Goal: Task Accomplishment & Management: Use online tool/utility

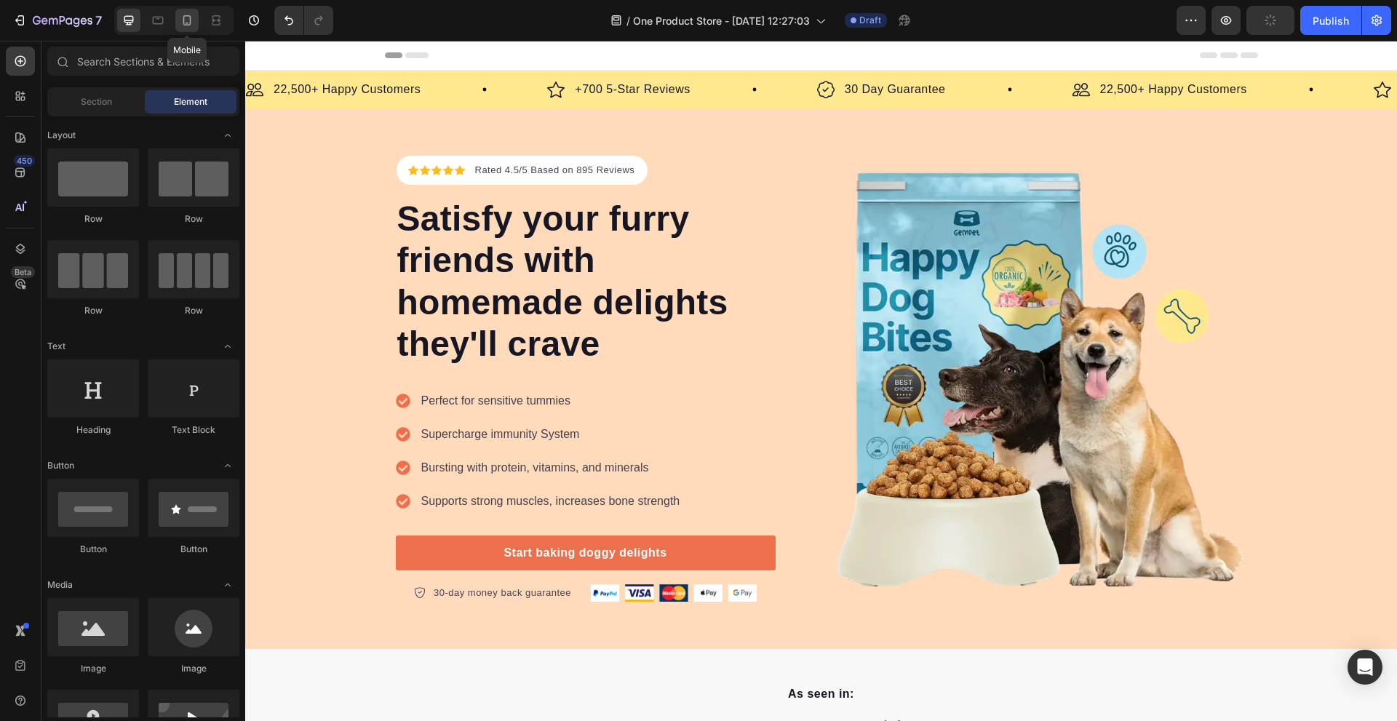
click at [180, 19] on icon at bounding box center [187, 20] width 15 height 15
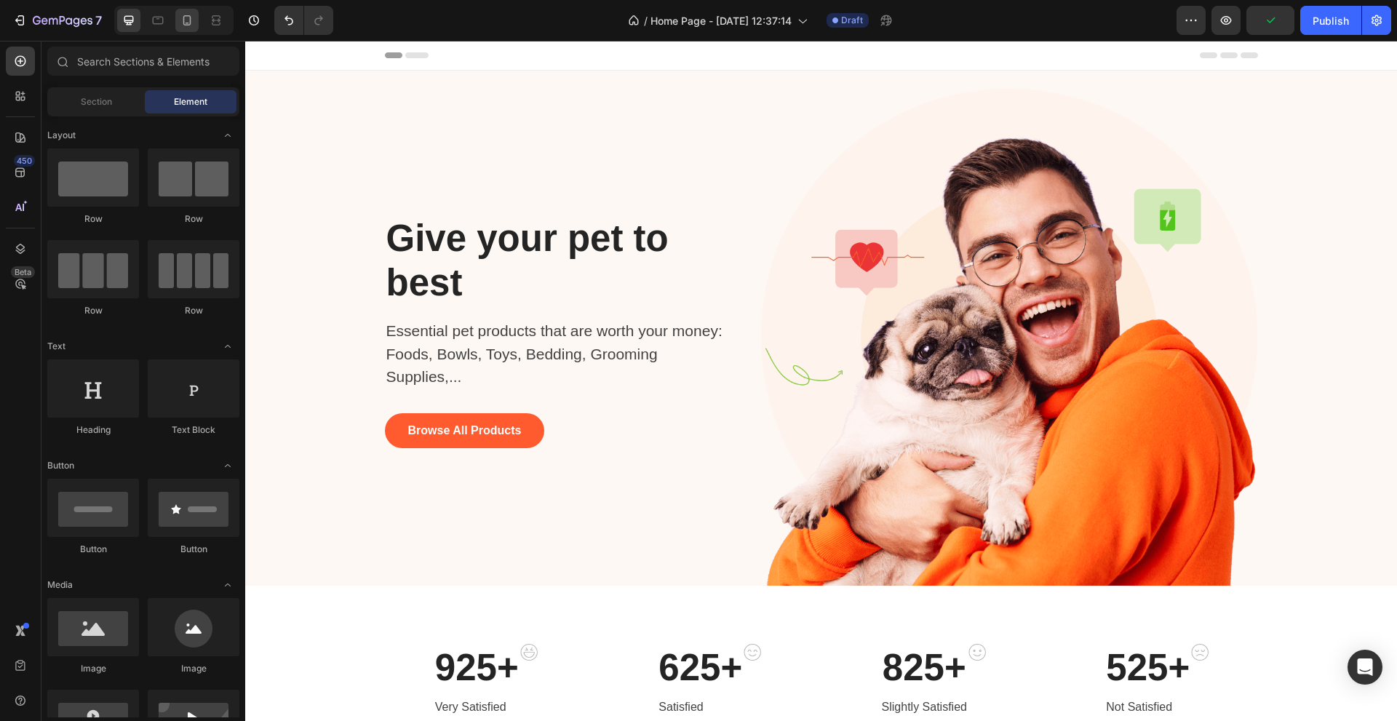
click at [199, 23] on div at bounding box center [173, 20] width 119 height 29
click at [196, 23] on div at bounding box center [186, 20] width 23 height 23
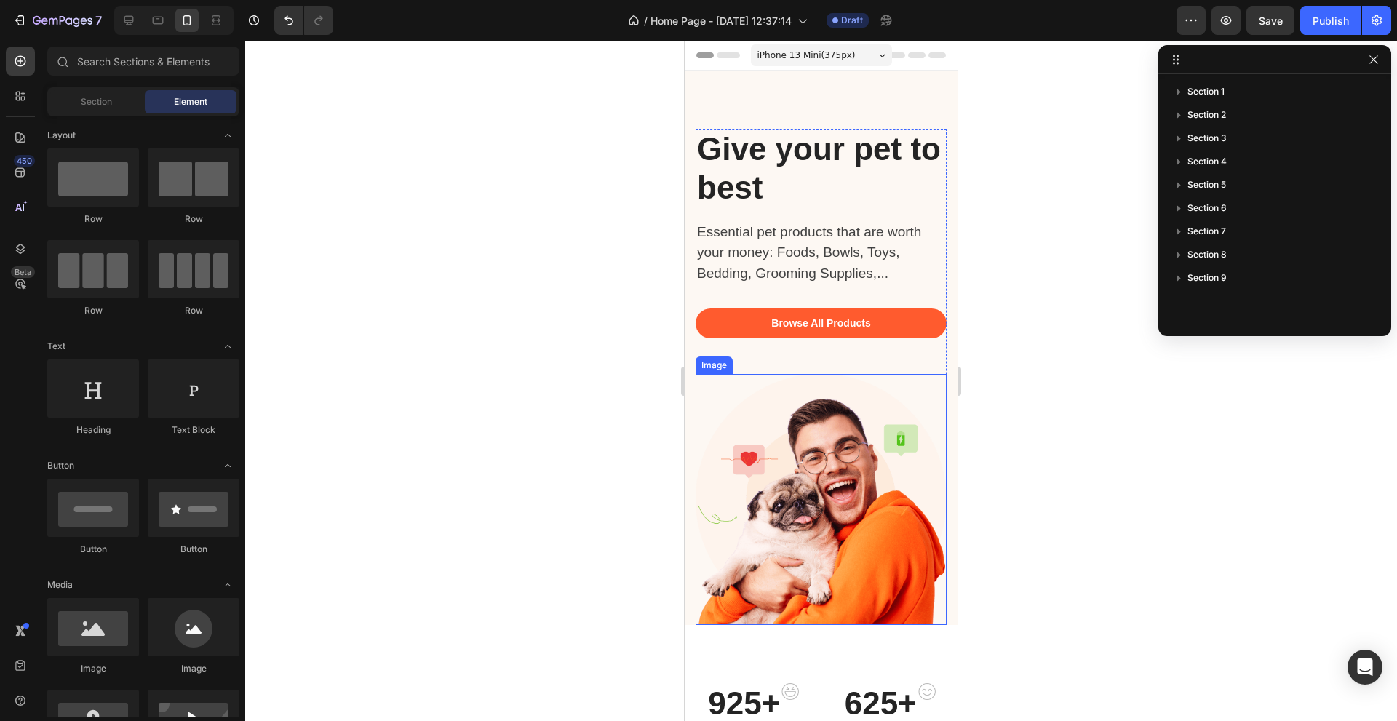
click at [834, 442] on img at bounding box center [820, 499] width 251 height 251
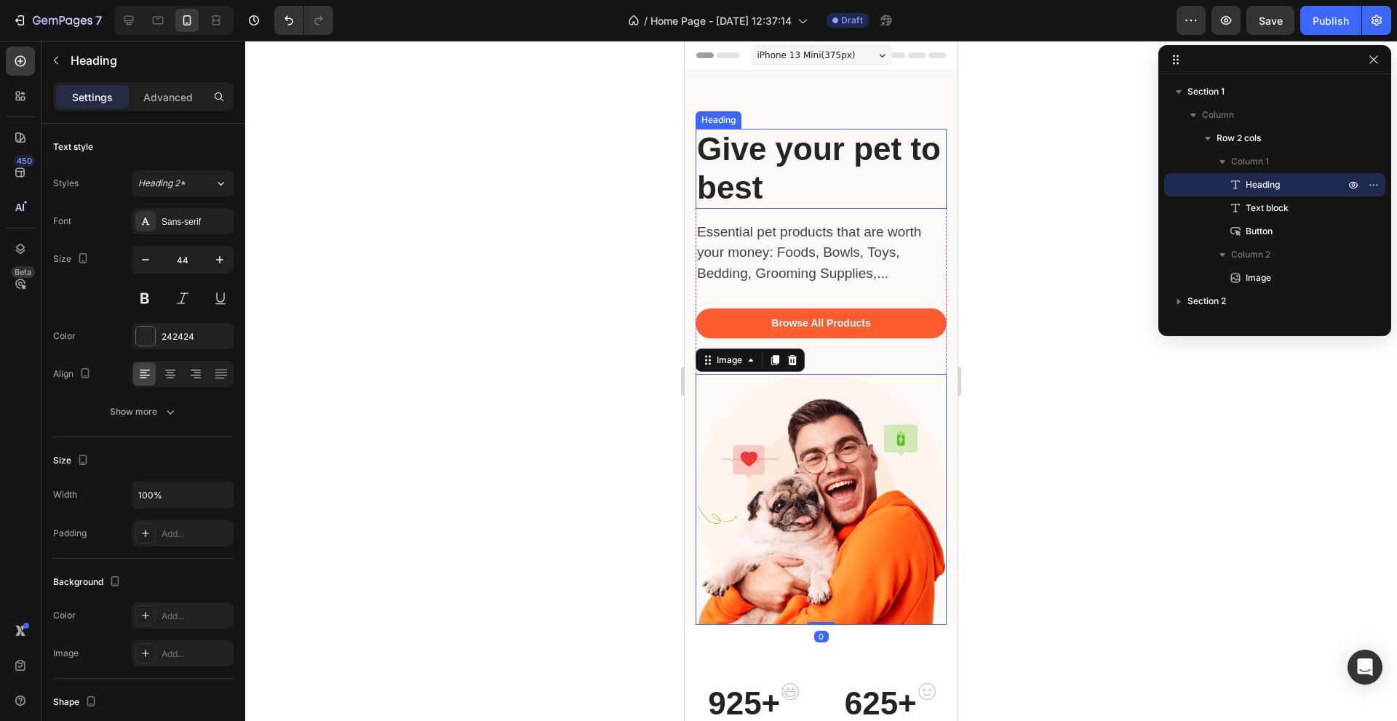
click at [767, 176] on p "Give your pet to best" at bounding box center [821, 168] width 248 height 77
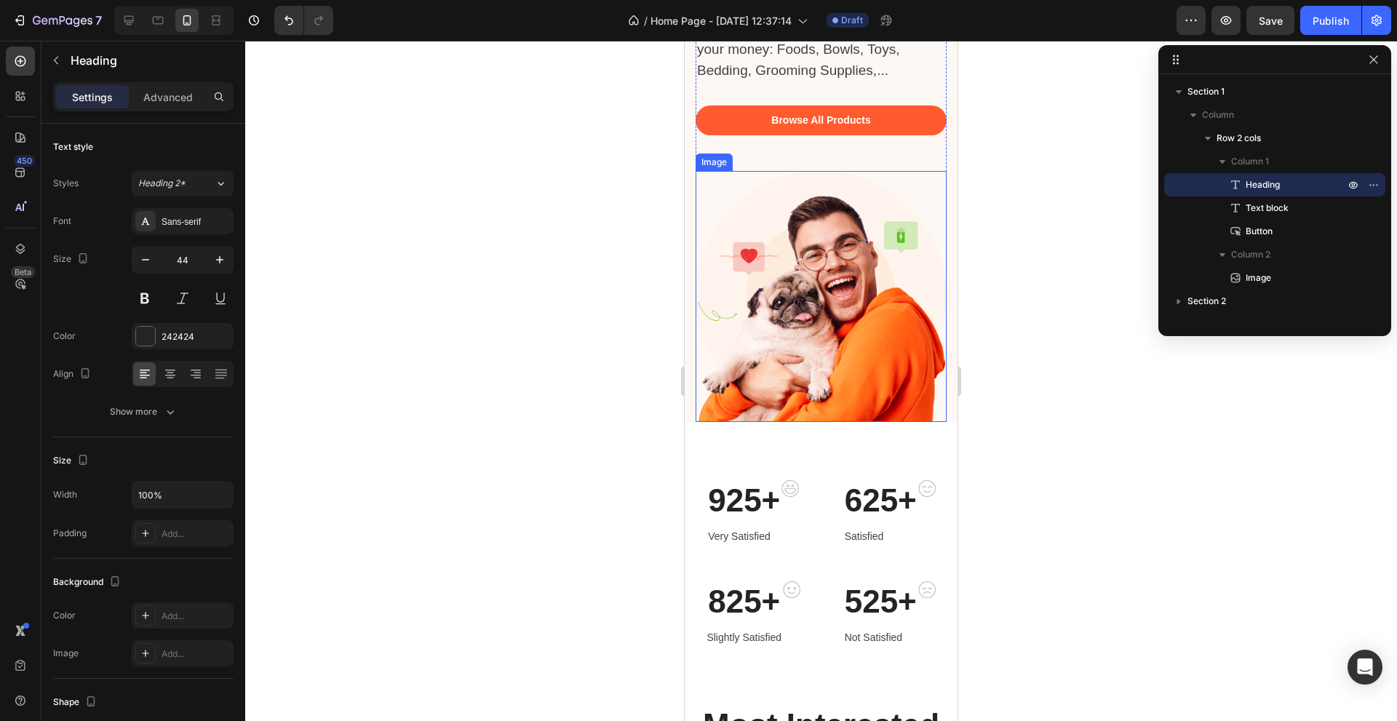
scroll to position [218, 0]
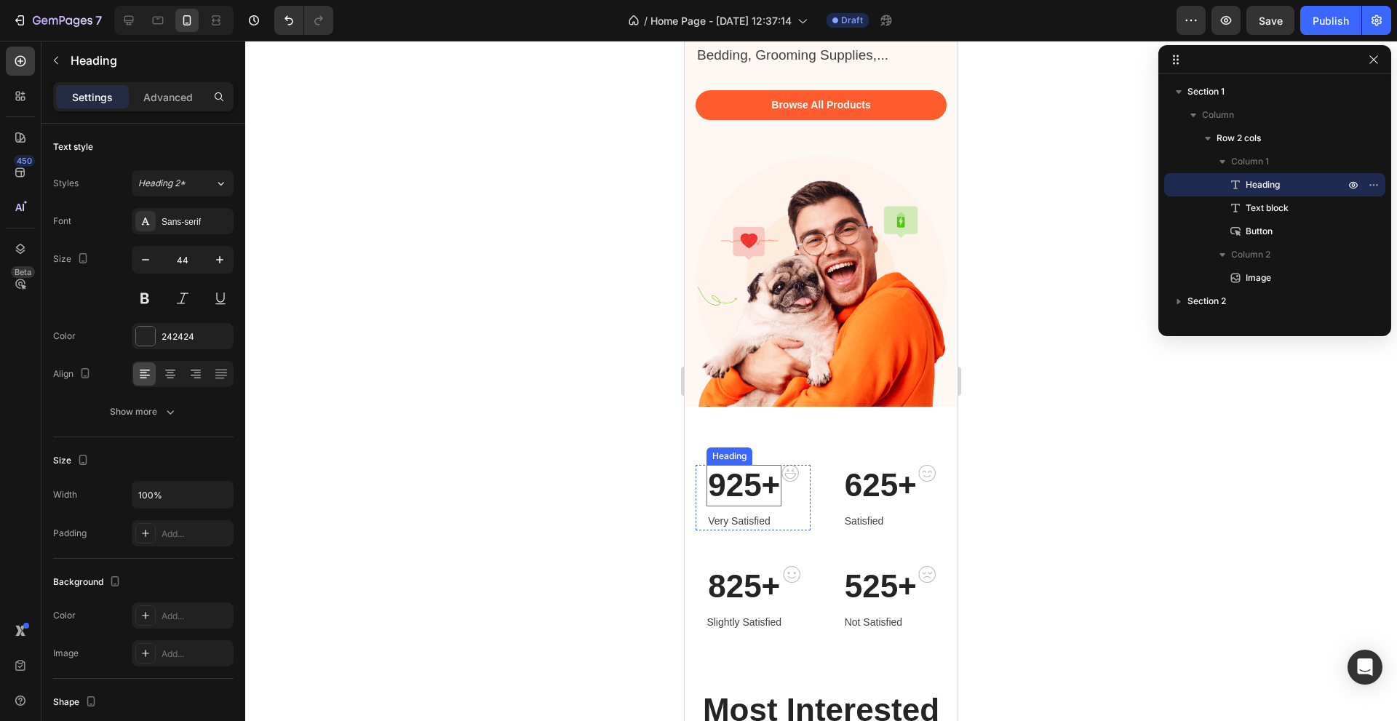
click at [741, 504] on p "925+" at bounding box center [744, 485] width 72 height 39
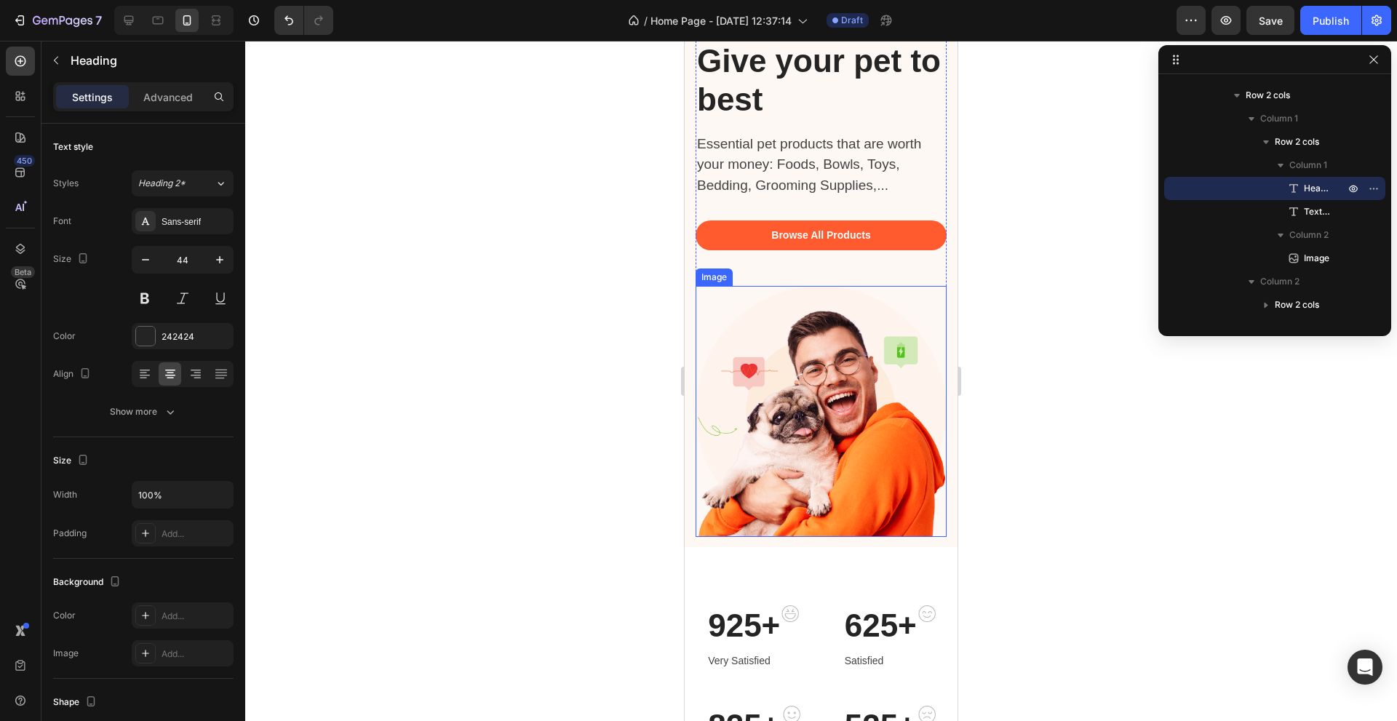
scroll to position [0, 0]
